Goal: Task Accomplishment & Management: Use online tool/utility

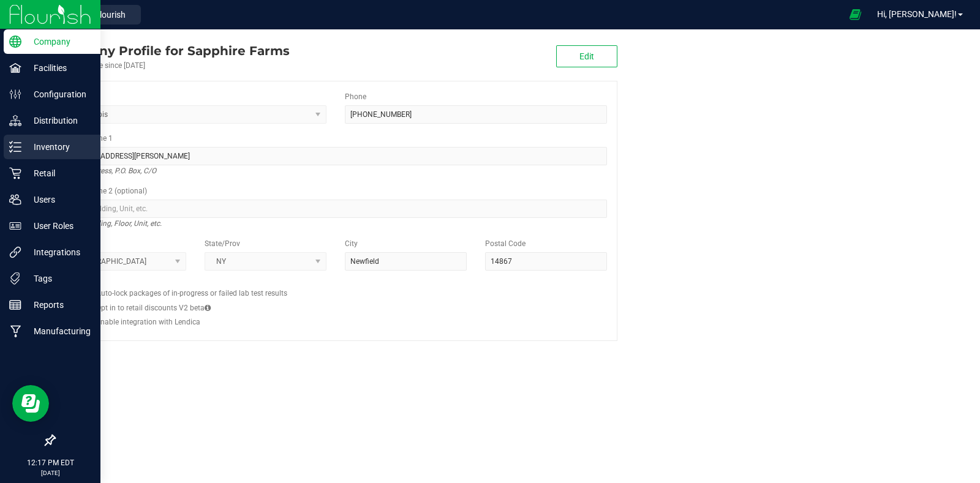
click at [34, 142] on p "Inventory" at bounding box center [58, 147] width 74 height 15
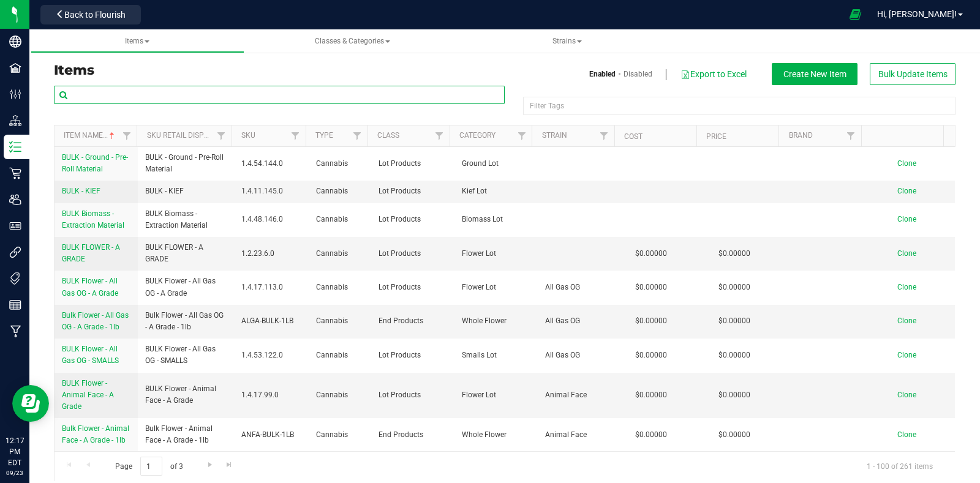
click at [295, 97] on input "text" at bounding box center [279, 95] width 451 height 18
type input "plcg-028-fl5"
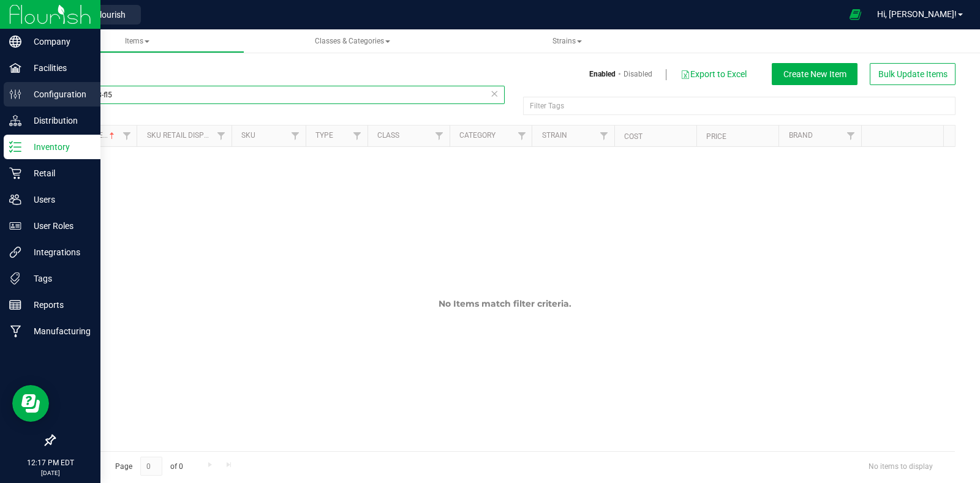
drag, startPoint x: 55, startPoint y: 100, endPoint x: 3, endPoint y: 100, distance: 51.5
click at [3, 100] on div "Company Facilities Configuration Distribution Inventory Retail Users User Roles…" at bounding box center [490, 241] width 980 height 483
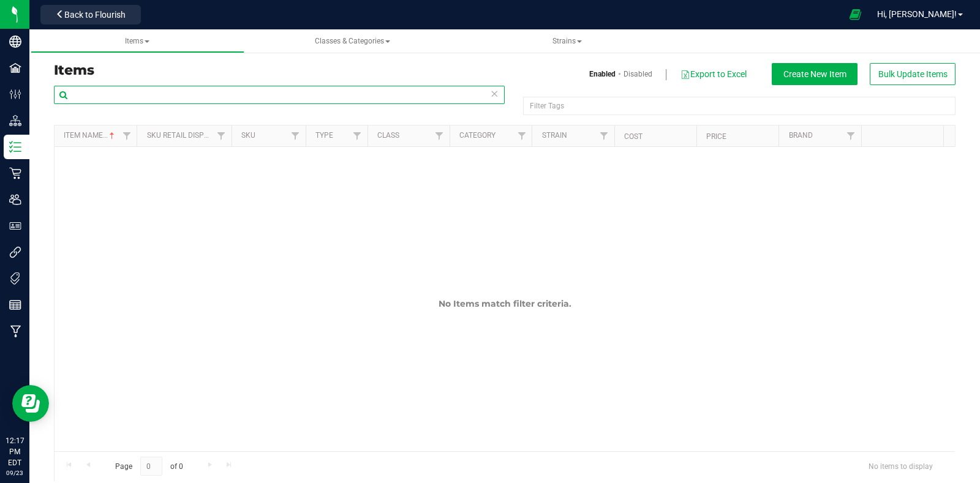
click at [186, 95] on input "text" at bounding box center [279, 95] width 451 height 18
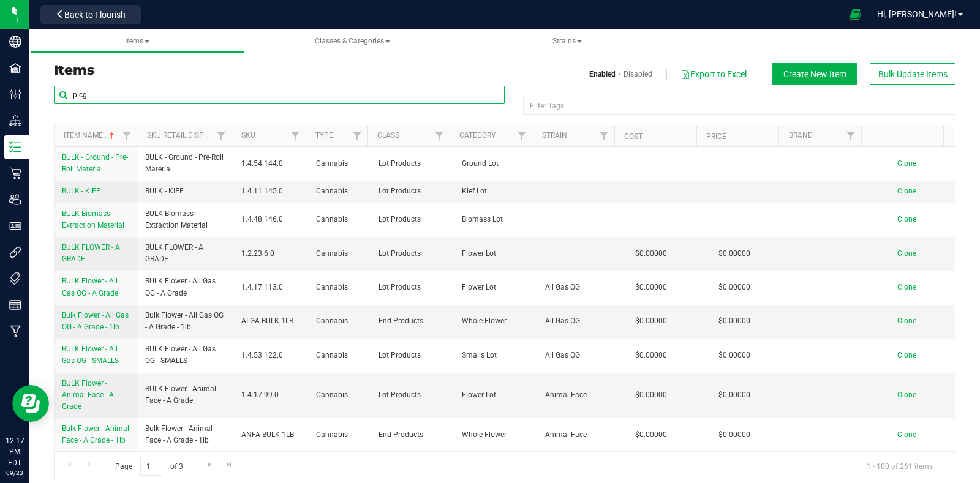
type input "plcg"
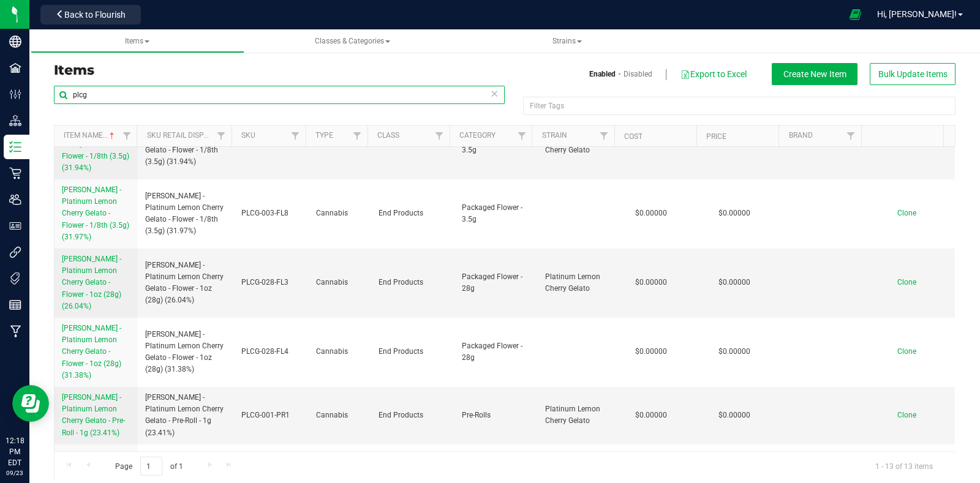
scroll to position [358, 0]
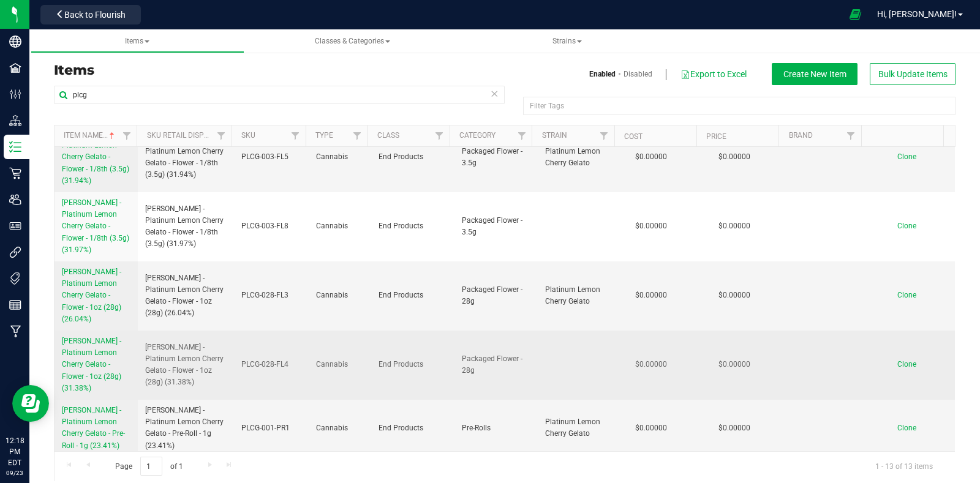
drag, startPoint x: 58, startPoint y: 304, endPoint x: 121, endPoint y: 345, distance: 75.5
click at [121, 345] on td "[PERSON_NAME] - Platinum Lemon Cherry Gelato - Flower - 1oz (28g) (31.38%)" at bounding box center [96, 365] width 83 height 69
copy span "[PERSON_NAME] - Platinum Lemon Cherry Gelato - Flower - 1oz (28g) (31.38%)"
click at [897, 360] on span "Clone" at bounding box center [906, 364] width 19 height 9
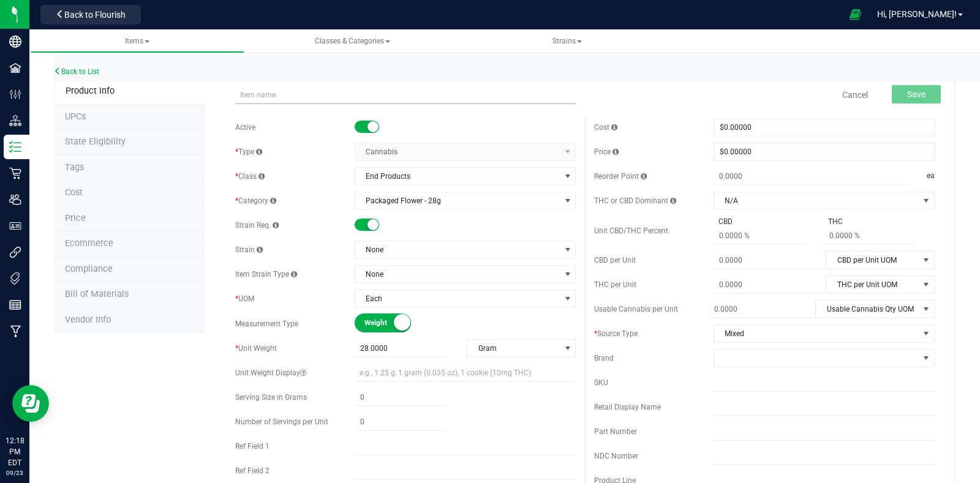
click at [390, 94] on input "text" at bounding box center [405, 95] width 341 height 18
click at [448, 95] on input "[PERSON_NAME] - Platinum Lemon Cherry Gelato - Flower - 1oz (28g) (31.38%)" at bounding box center [405, 95] width 341 height 18
click at [447, 94] on input "[PERSON_NAME] - Platinum Lemon Cherry Gelato - Flower - 1oz (28g) (31.38%)" at bounding box center [405, 95] width 341 height 18
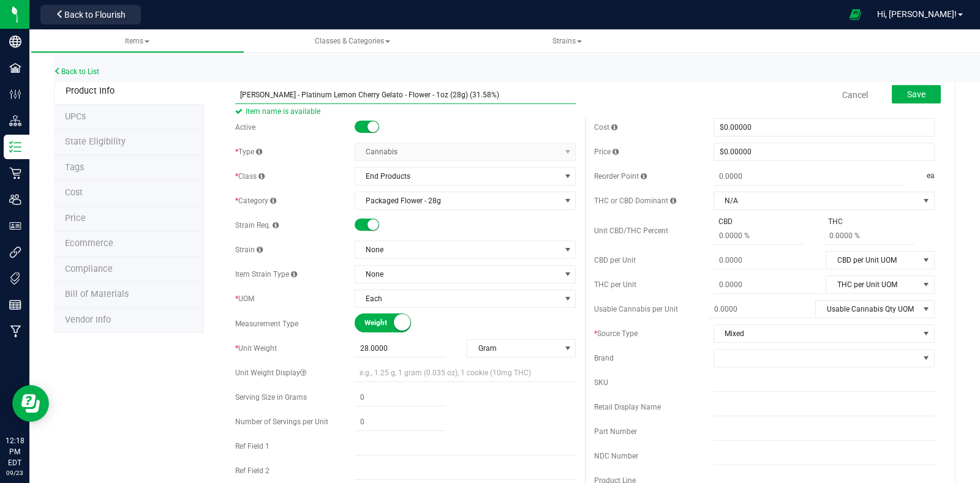
drag, startPoint x: 494, startPoint y: 96, endPoint x: 203, endPoint y: 96, distance: 290.4
type input "[PERSON_NAME] - Platinum Lemon Cherry Gelato - Flower - 1oz (28g) (31.58%)"
click at [714, 409] on input "text" at bounding box center [824, 407] width 221 height 18
paste input "[PERSON_NAME] - Platinum Lemon Cherry Gelato - Flower - 1oz (28g) (31.58%)"
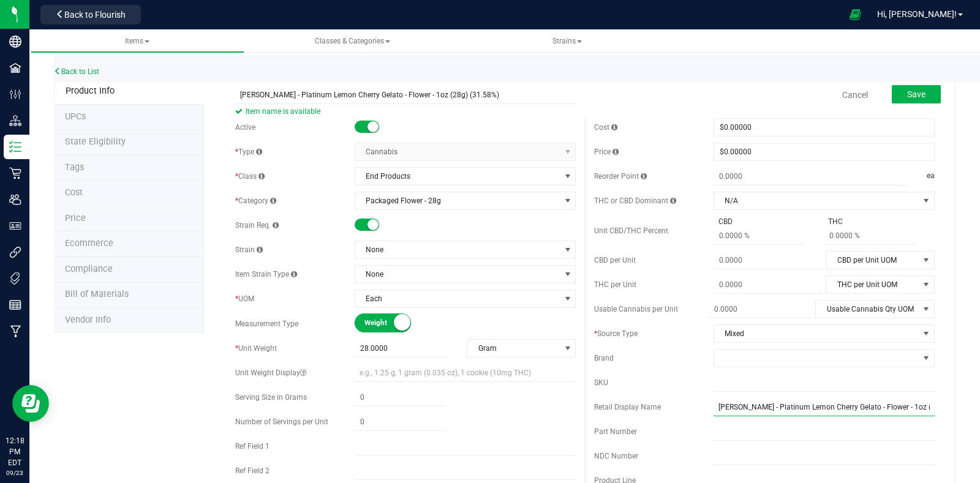
scroll to position [0, 9]
type input "[PERSON_NAME] - Platinum Lemon Cherry Gelato - Flower - 1oz (28g) (31.58%)"
click at [744, 378] on input "text" at bounding box center [824, 383] width 221 height 18
type input "p"
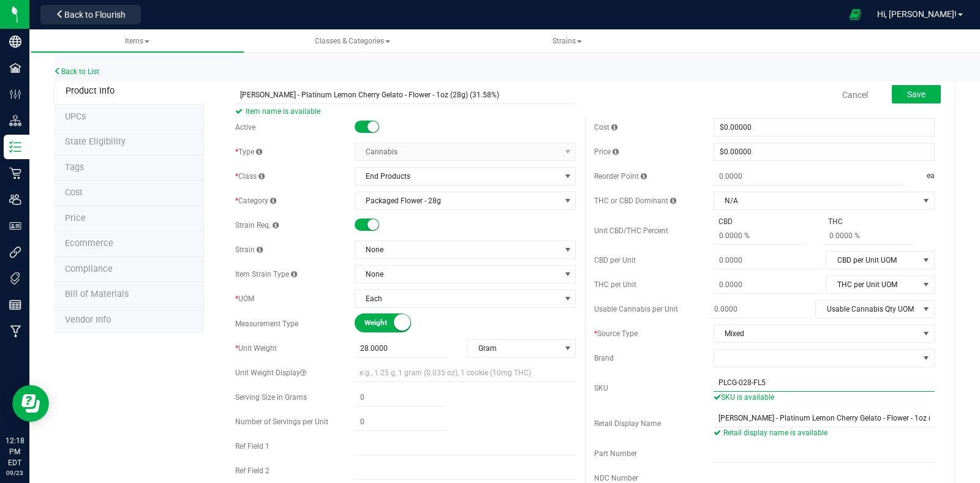
type input "PLCG-028-FL5"
click at [368, 222] on small at bounding box center [373, 224] width 11 height 11
click at [907, 89] on span "Save" at bounding box center [916, 94] width 18 height 10
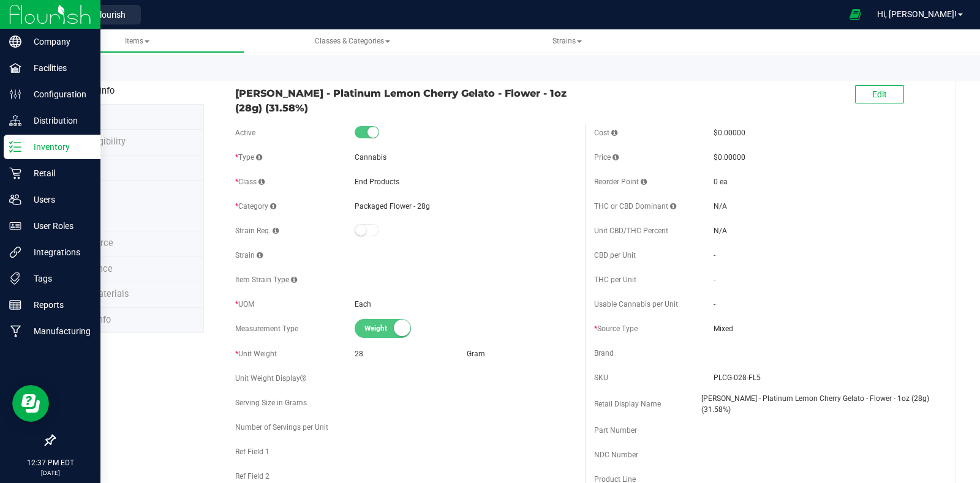
click at [31, 150] on p "Inventory" at bounding box center [58, 147] width 74 height 15
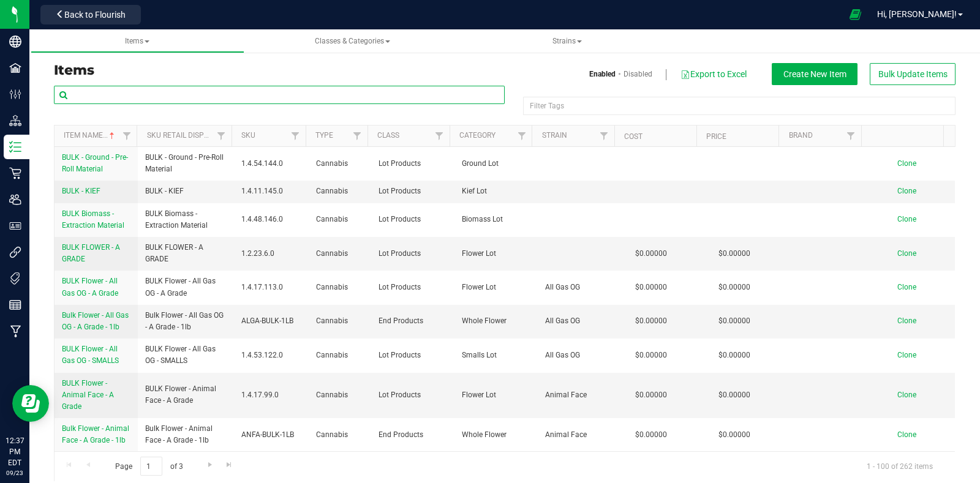
click at [236, 94] on input "text" at bounding box center [279, 95] width 451 height 18
type input "STBR-028"
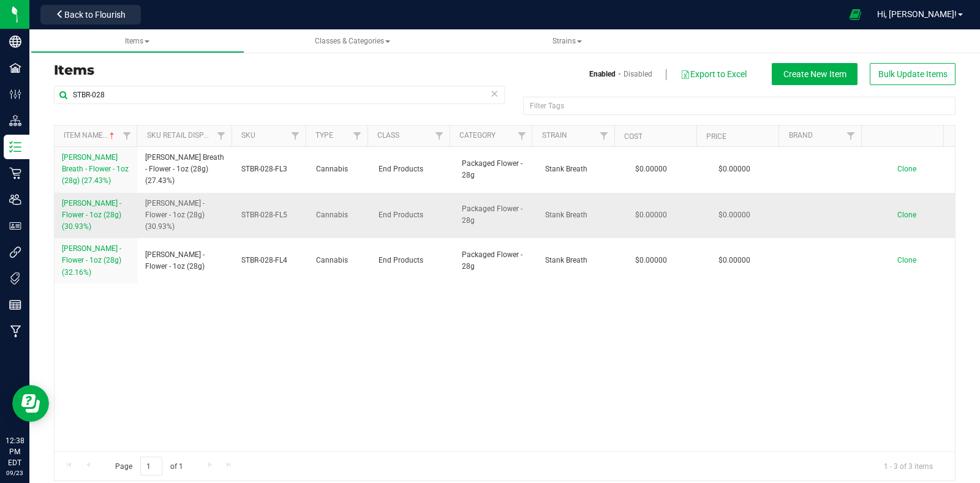
drag, startPoint x: 61, startPoint y: 200, endPoint x: 119, endPoint y: 228, distance: 65.2
click at [119, 228] on td "[PERSON_NAME] - Flower - 1oz (28g) (30.93%)" at bounding box center [96, 216] width 83 height 46
copy span "[PERSON_NAME] - Flower - 1oz (28g) (30.93%)"
click at [897, 213] on span "Clone" at bounding box center [906, 215] width 19 height 9
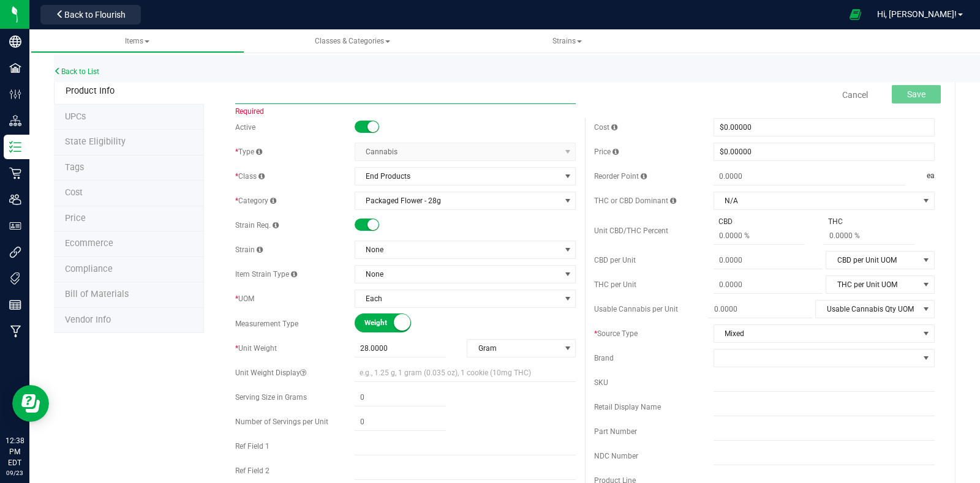
click at [415, 96] on input "text" at bounding box center [405, 95] width 341 height 18
paste input "[PERSON_NAME] - Flower - 1oz (28g) (30.93%)"
click at [390, 94] on input "[PERSON_NAME] - Flower - 1oz (28g) (30.93%)" at bounding box center [405, 95] width 341 height 18
drag, startPoint x: 438, startPoint y: 94, endPoint x: 220, endPoint y: 96, distance: 218.1
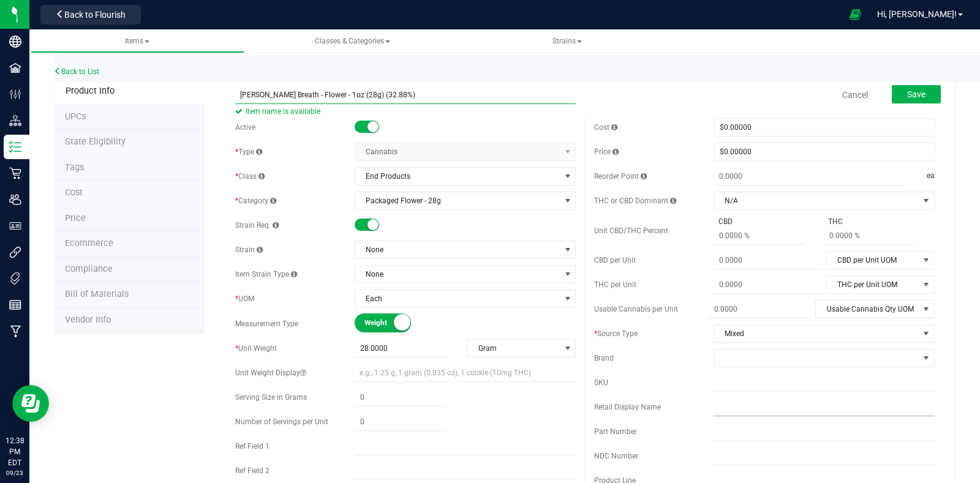
type input "[PERSON_NAME] Breath - Flower - 1oz (28g) (32.88%)"
click at [732, 407] on input "text" at bounding box center [824, 407] width 221 height 18
paste input "[PERSON_NAME] Breath - Flower - 1oz (28g) (32.88%)"
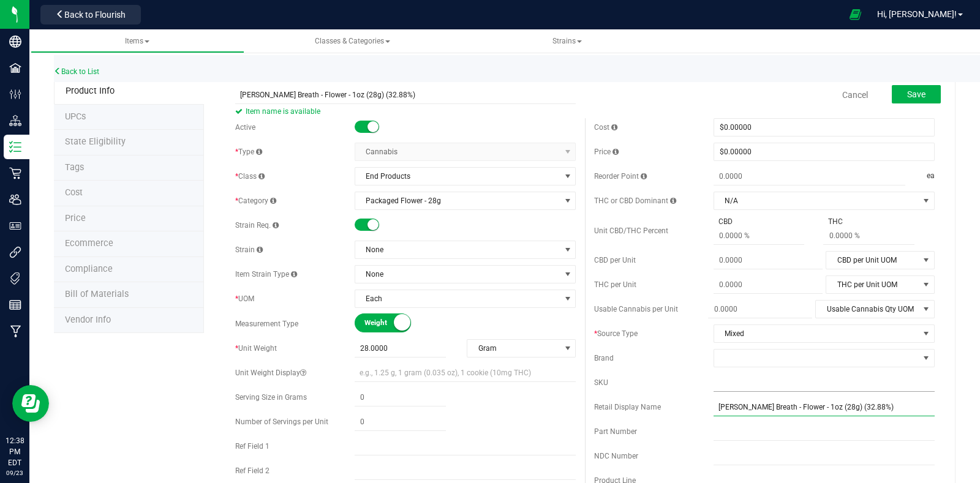
type input "[PERSON_NAME] Breath - Flower - 1oz (28g) (32.88%)"
click at [745, 384] on input "text" at bounding box center [824, 383] width 221 height 18
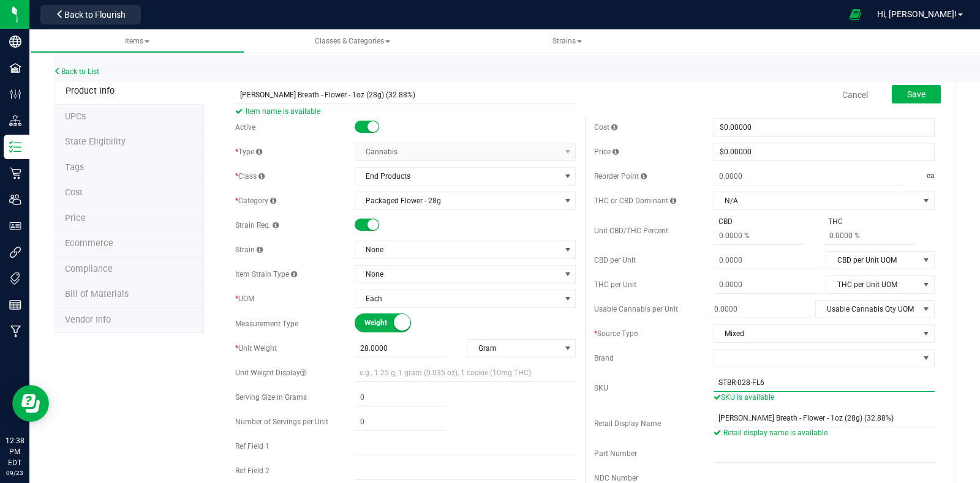
type input "STBR-028-FL6"
click at [368, 222] on small at bounding box center [373, 224] width 11 height 11
click at [916, 95] on button "Save" at bounding box center [916, 94] width 49 height 18
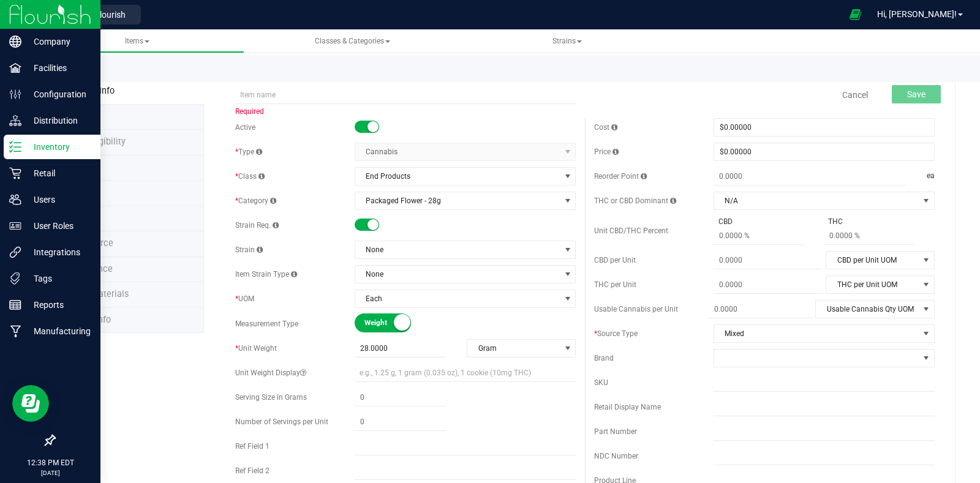
click at [21, 144] on p "Inventory" at bounding box center [58, 147] width 74 height 15
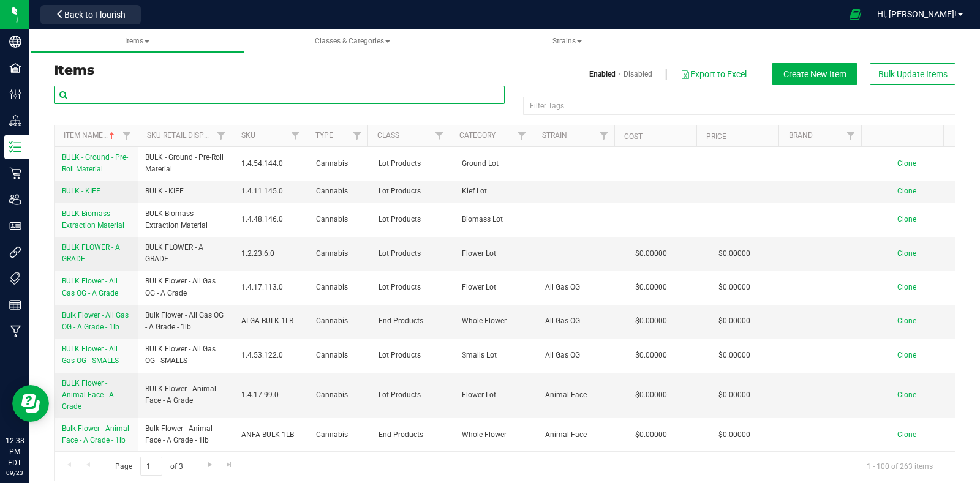
click at [252, 93] on input "text" at bounding box center [279, 95] width 451 height 18
type input "STBR-028"
